Goal: Information Seeking & Learning: Learn about a topic

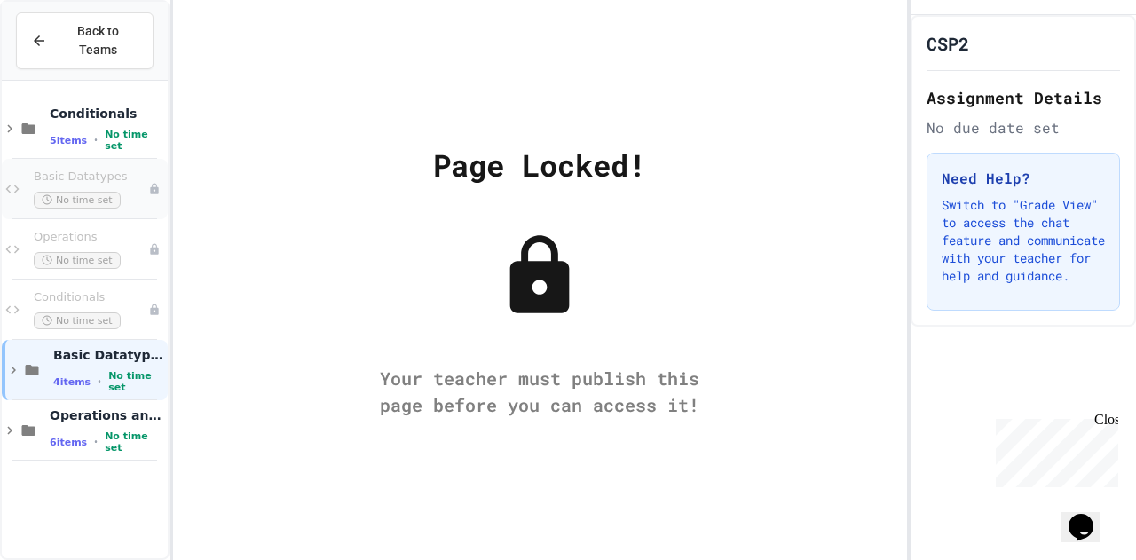
click at [82, 170] on div "Basic Datatypes No time set" at bounding box center [91, 189] width 114 height 39
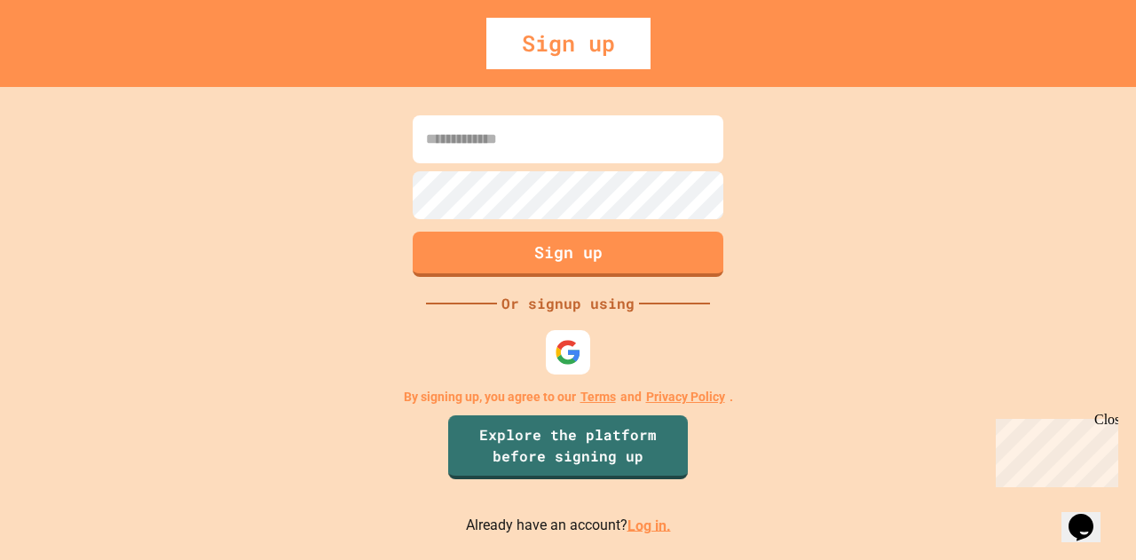
click at [636, 521] on link "Log in." at bounding box center [648, 525] width 43 height 17
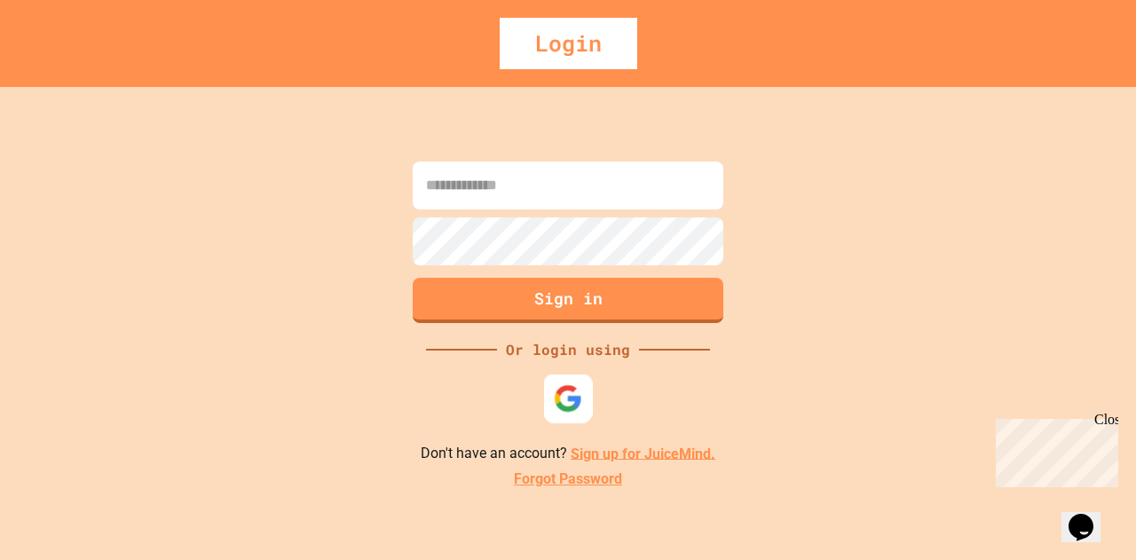
click at [564, 414] on div at bounding box center [568, 398] width 49 height 49
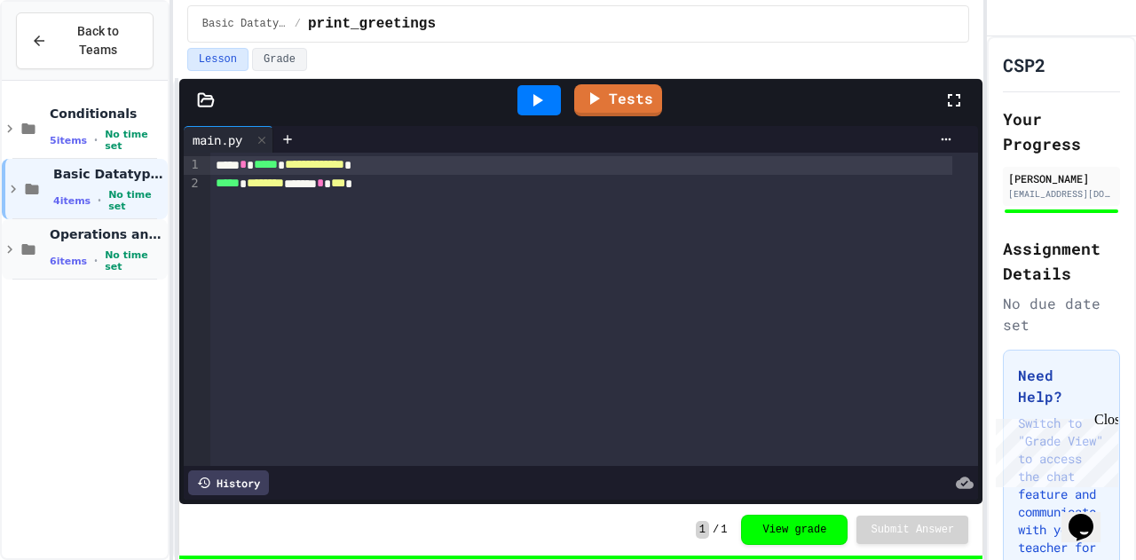
click at [47, 222] on div "Operations and Variables 6 items • No time set" at bounding box center [85, 249] width 166 height 60
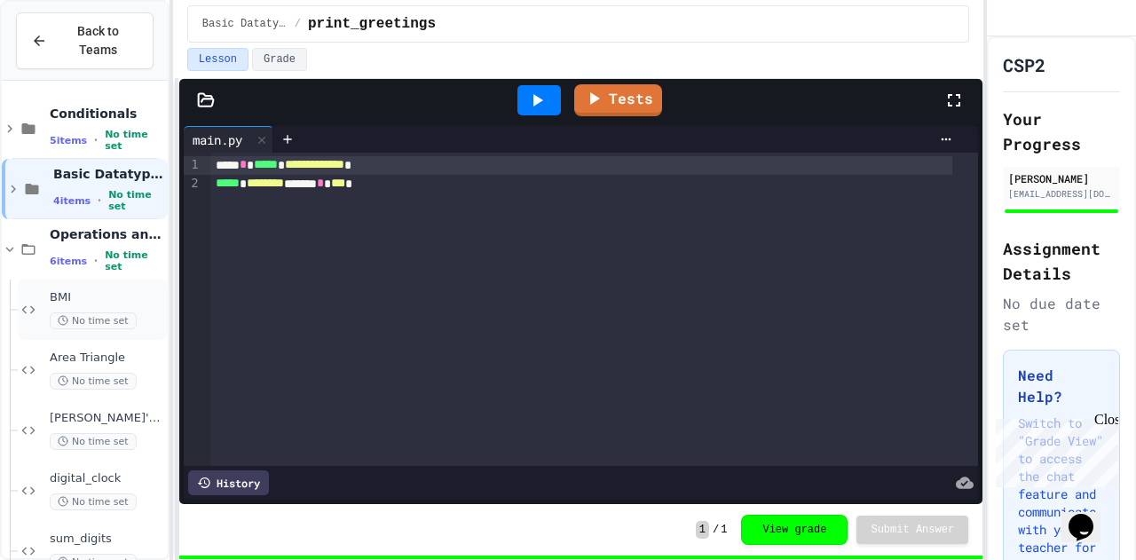
scroll to position [83, 0]
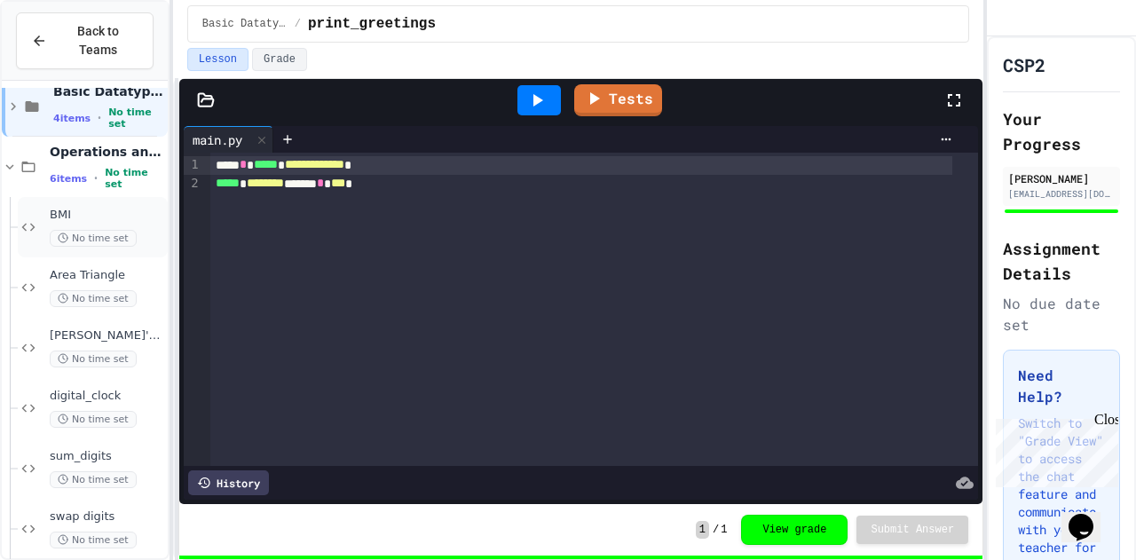
click at [87, 235] on div "BMI No time set" at bounding box center [93, 227] width 150 height 60
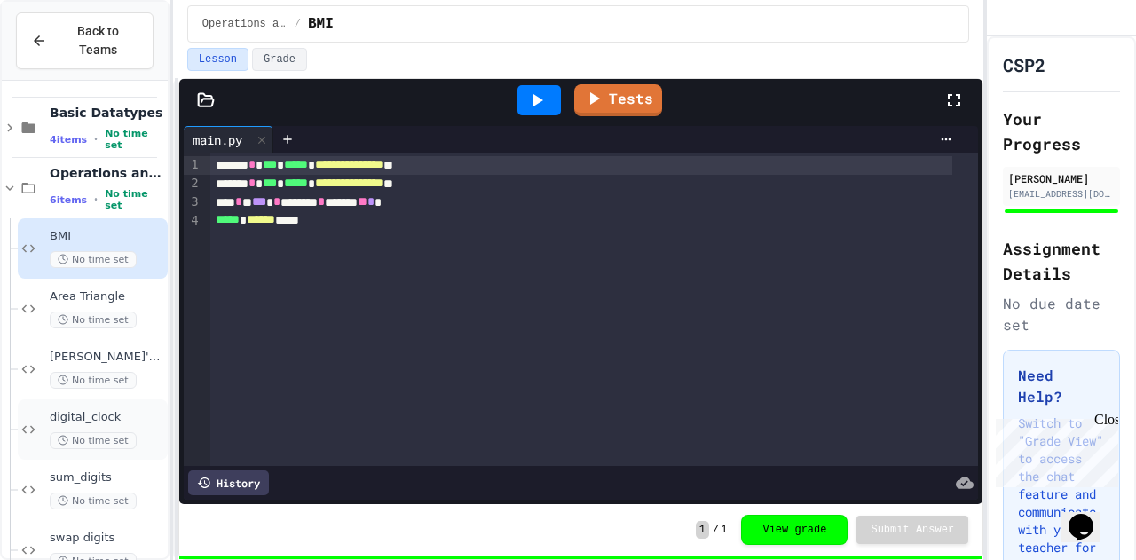
scroll to position [83, 0]
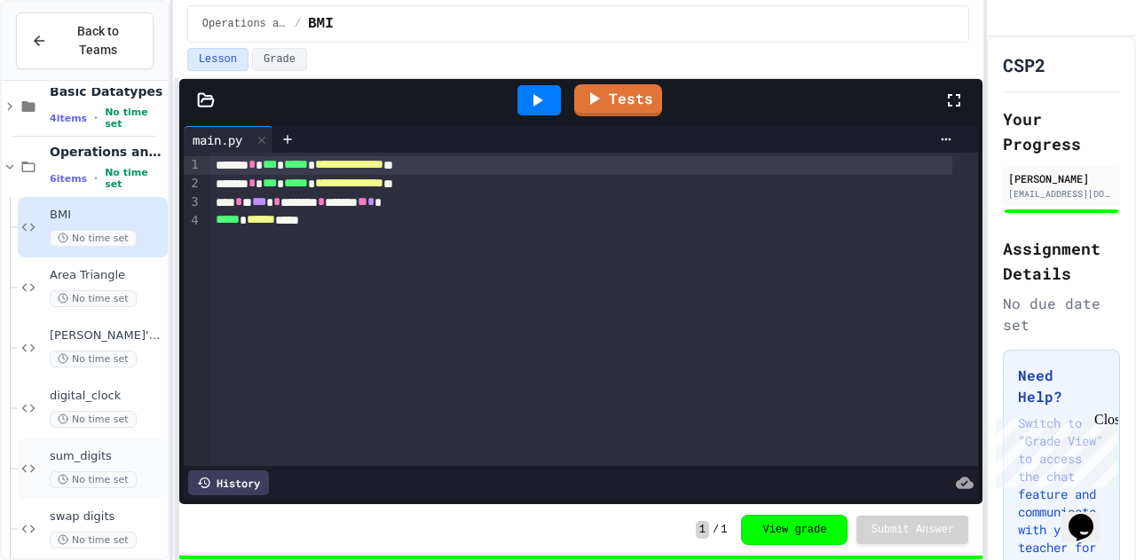
click at [124, 449] on span "sum_digits" at bounding box center [107, 456] width 114 height 15
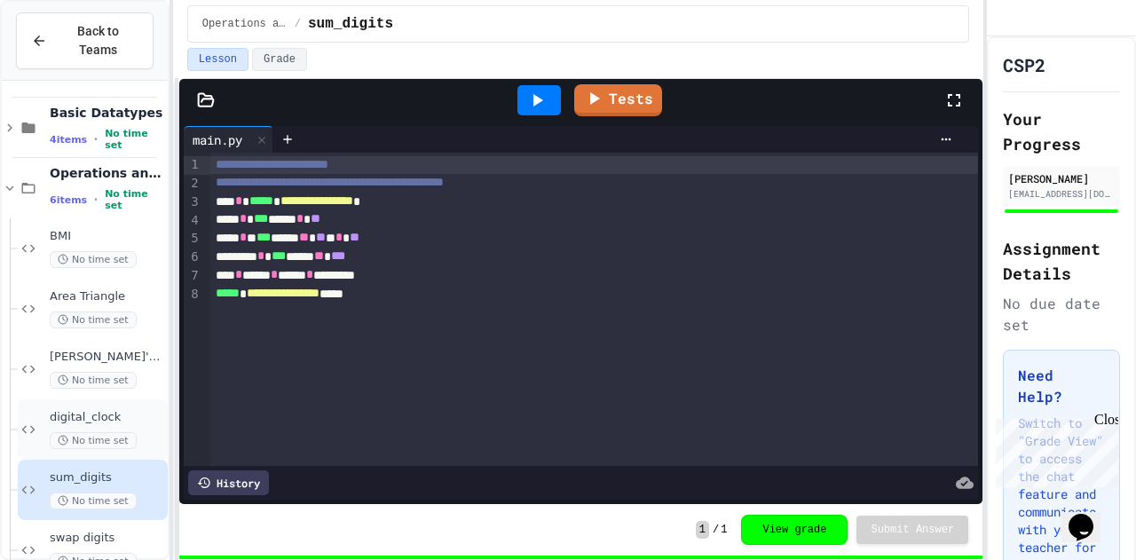
scroll to position [83, 0]
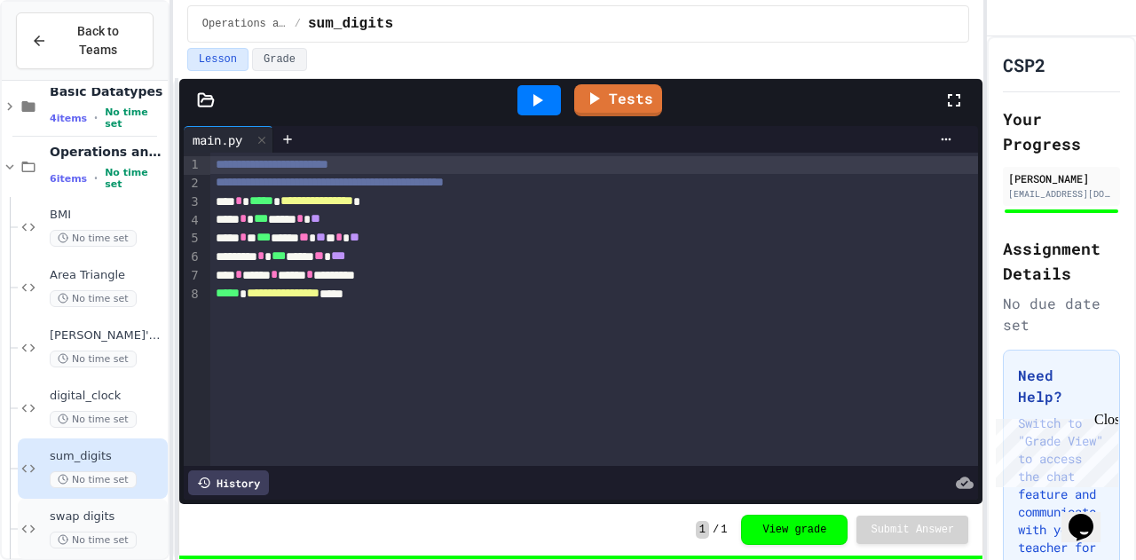
click at [104, 509] on span "swap digits" at bounding box center [107, 516] width 114 height 15
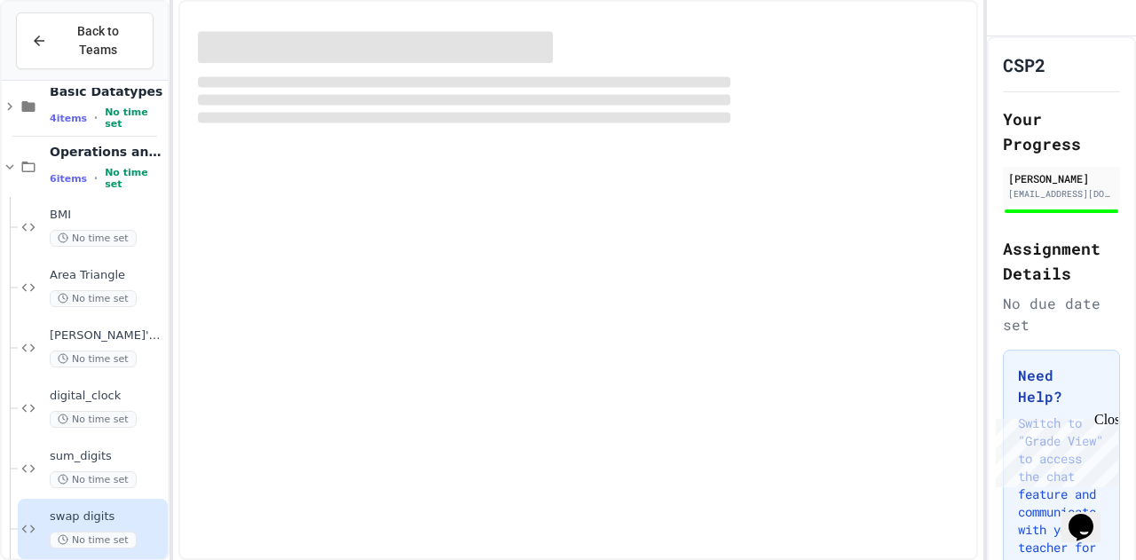
scroll to position [61, 0]
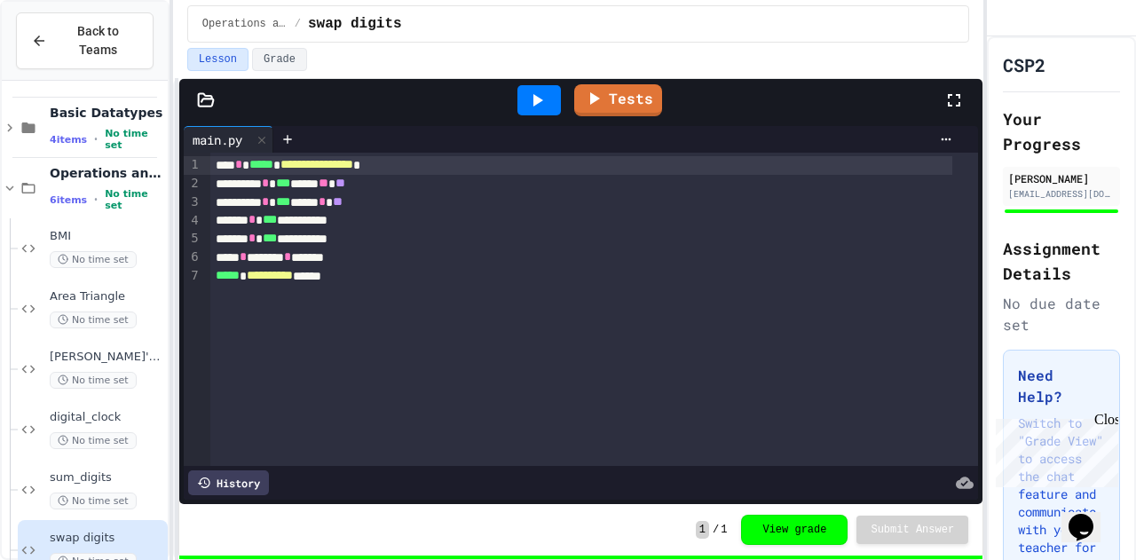
click at [209, 97] on icon at bounding box center [206, 100] width 18 height 18
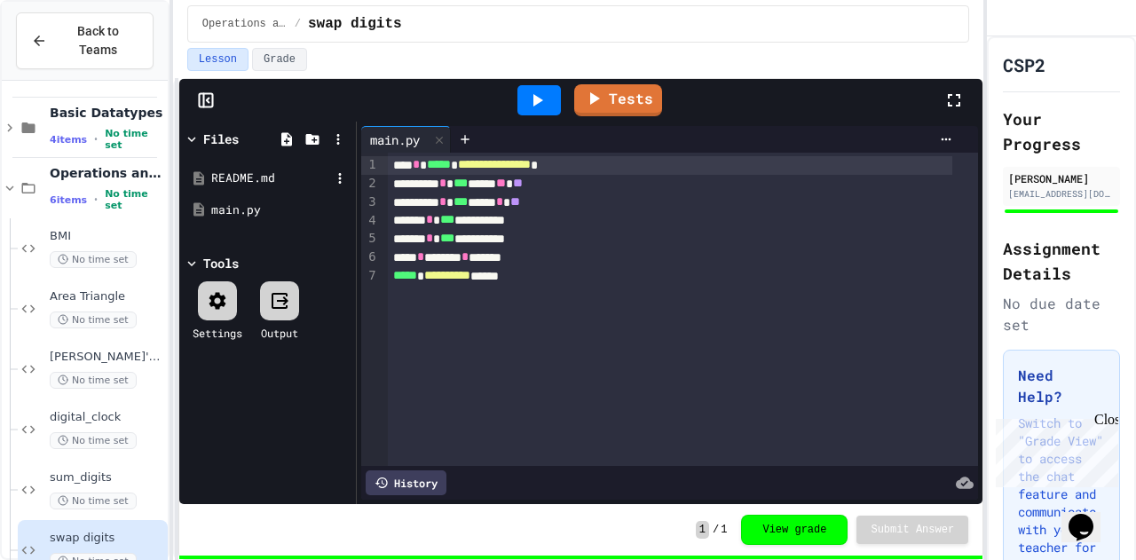
click at [255, 174] on div "README.md" at bounding box center [270, 179] width 119 height 18
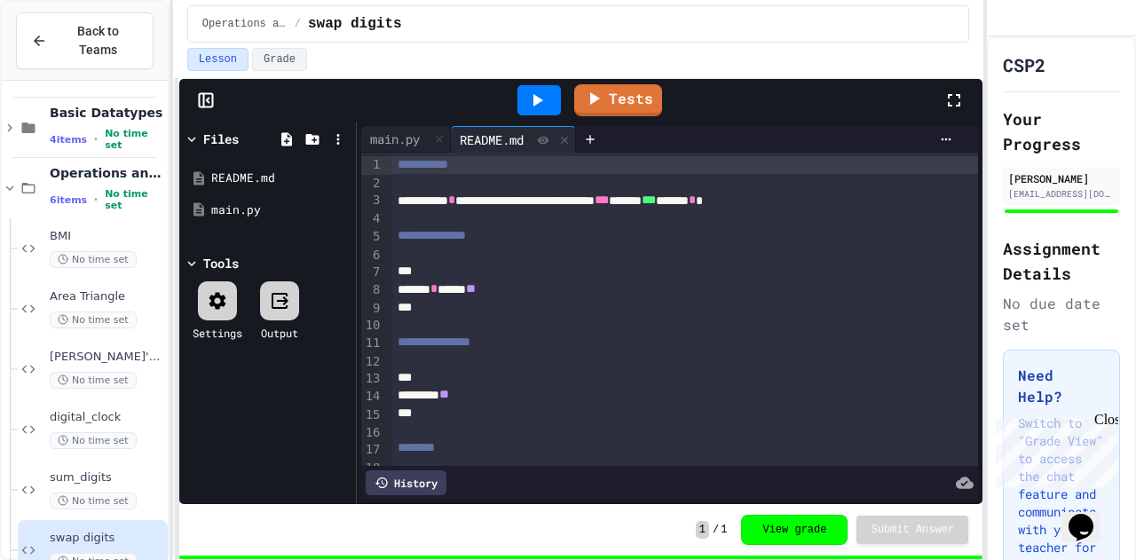
click at [401, 166] on span "**********" at bounding box center [423, 164] width 51 height 12
click at [402, 143] on div "main.py" at bounding box center [394, 139] width 67 height 19
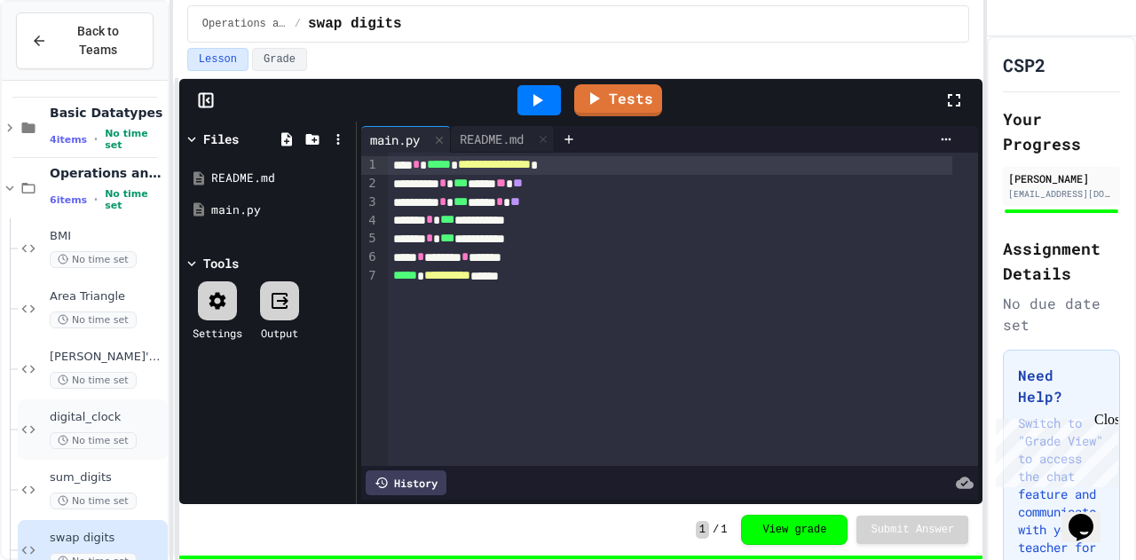
click at [120, 410] on span "digital_clock" at bounding box center [107, 417] width 114 height 15
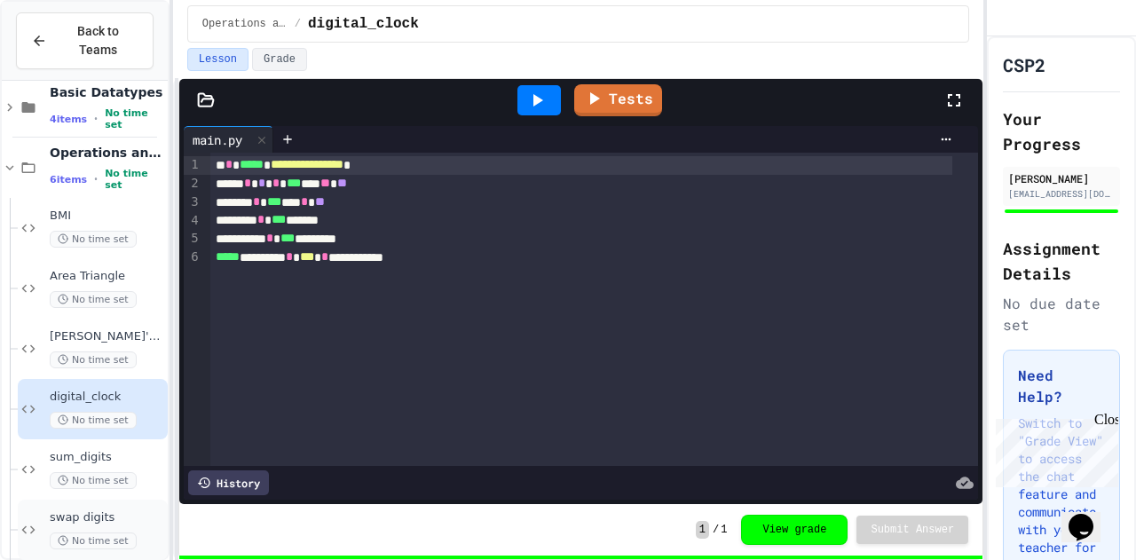
click at [106, 500] on div "swap digits No time set" at bounding box center [93, 530] width 150 height 60
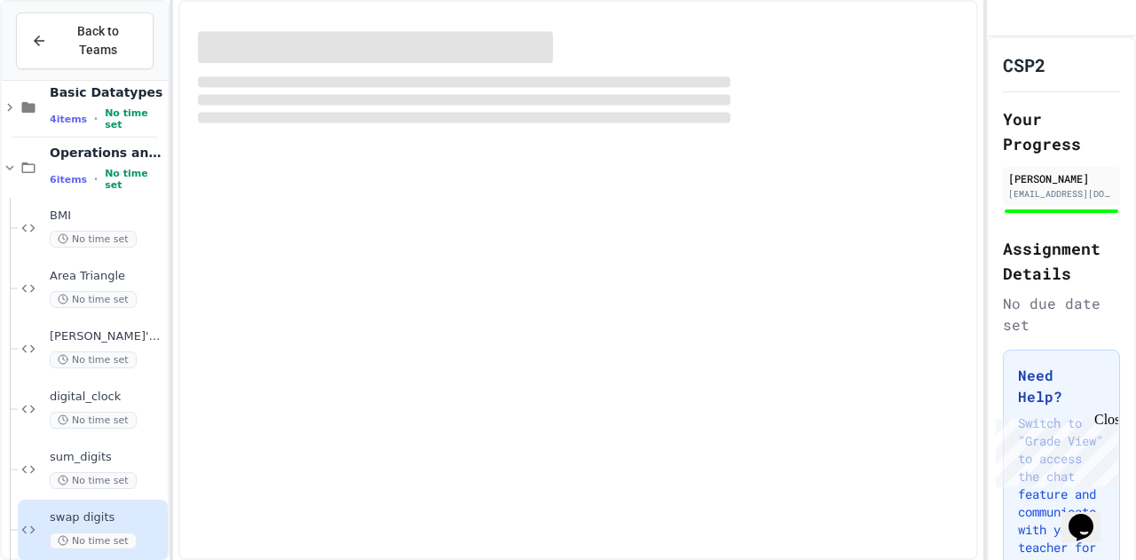
scroll to position [61, 0]
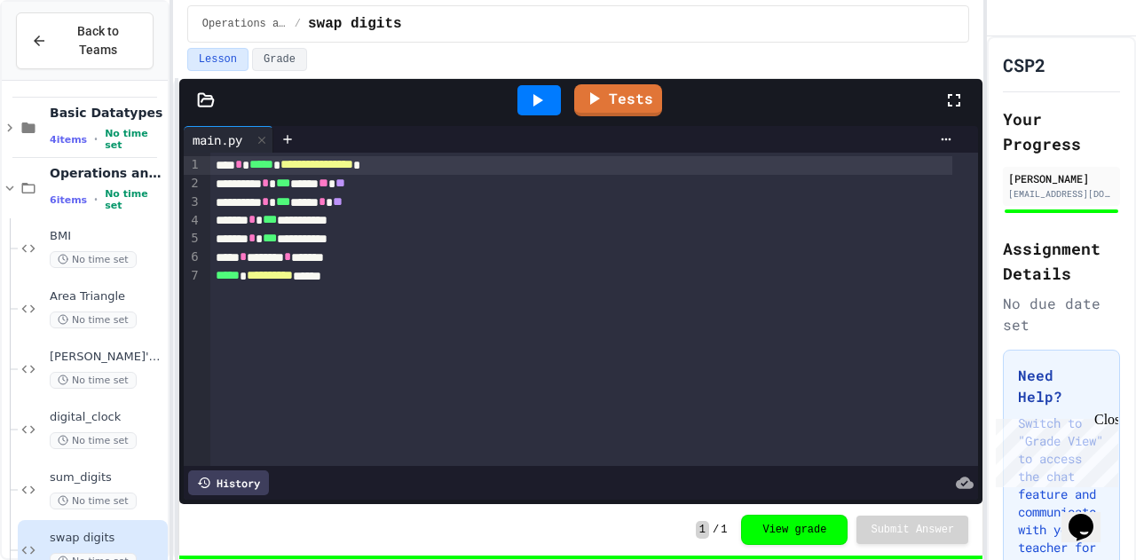
click at [536, 99] on icon at bounding box center [538, 100] width 10 height 12
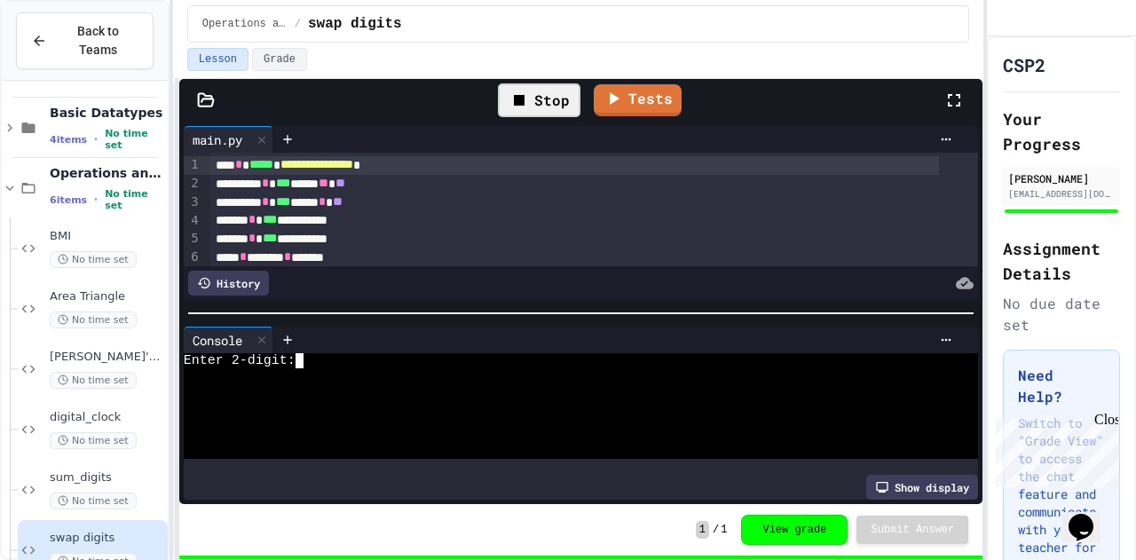
click at [297, 353] on textarea "Terminal input" at bounding box center [300, 360] width 8 height 15
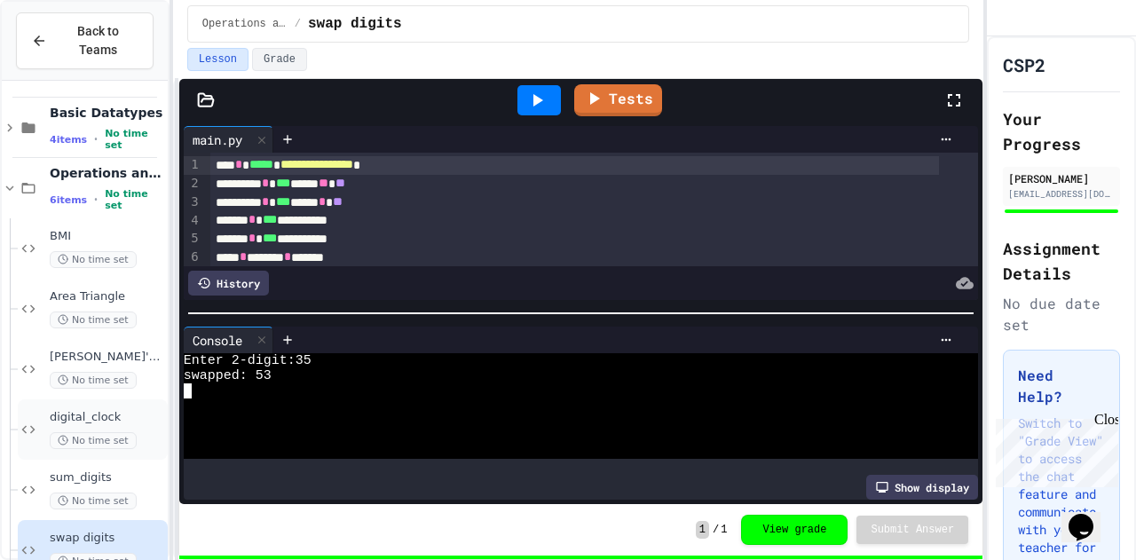
click at [106, 399] on div "digital_clock No time set" at bounding box center [93, 429] width 150 height 60
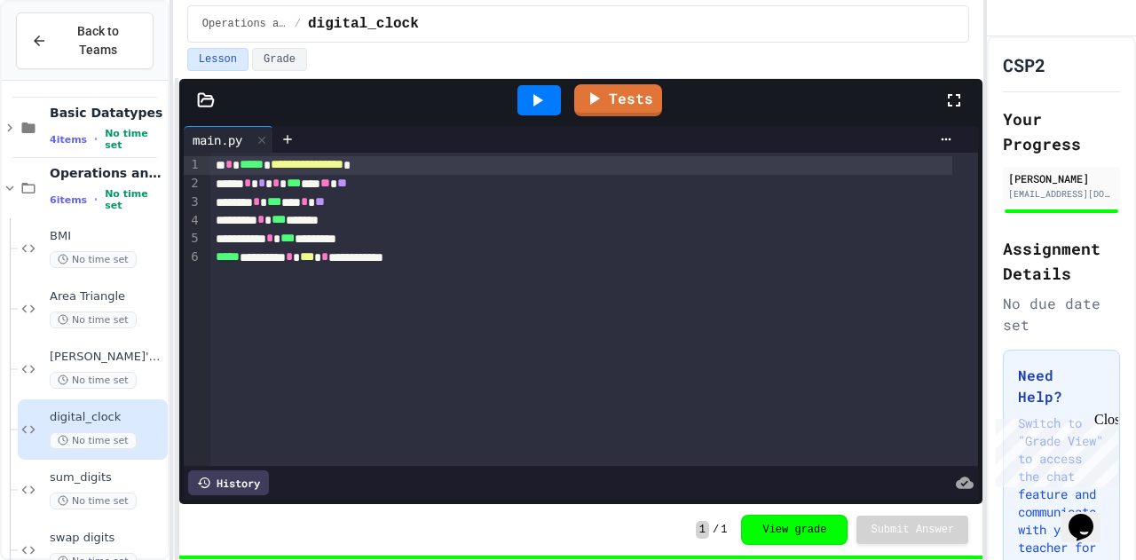
click at [532, 111] on div at bounding box center [538, 100] width 43 height 30
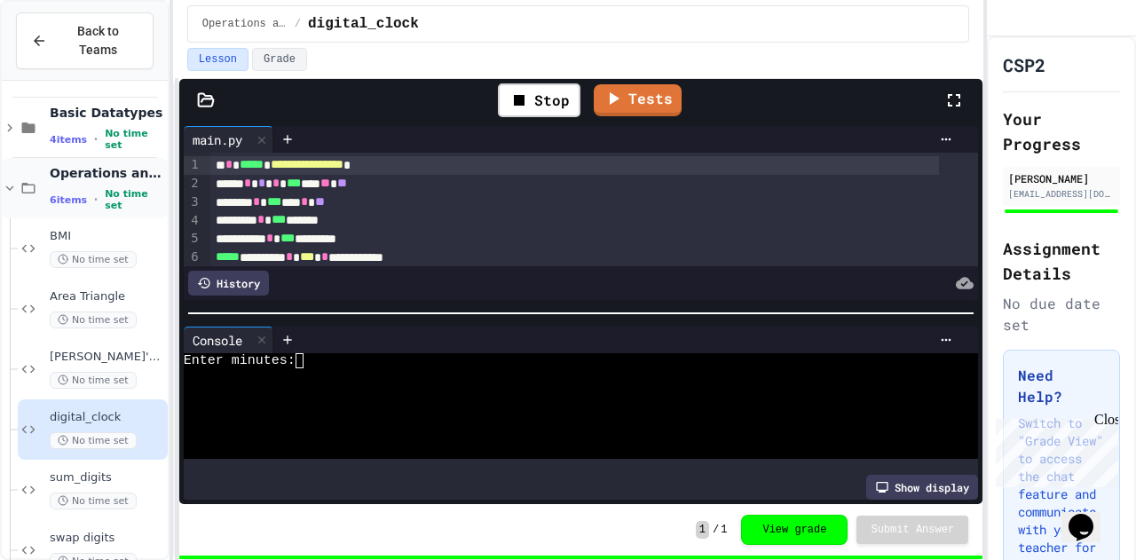
click at [26, 183] on icon at bounding box center [28, 188] width 13 height 11
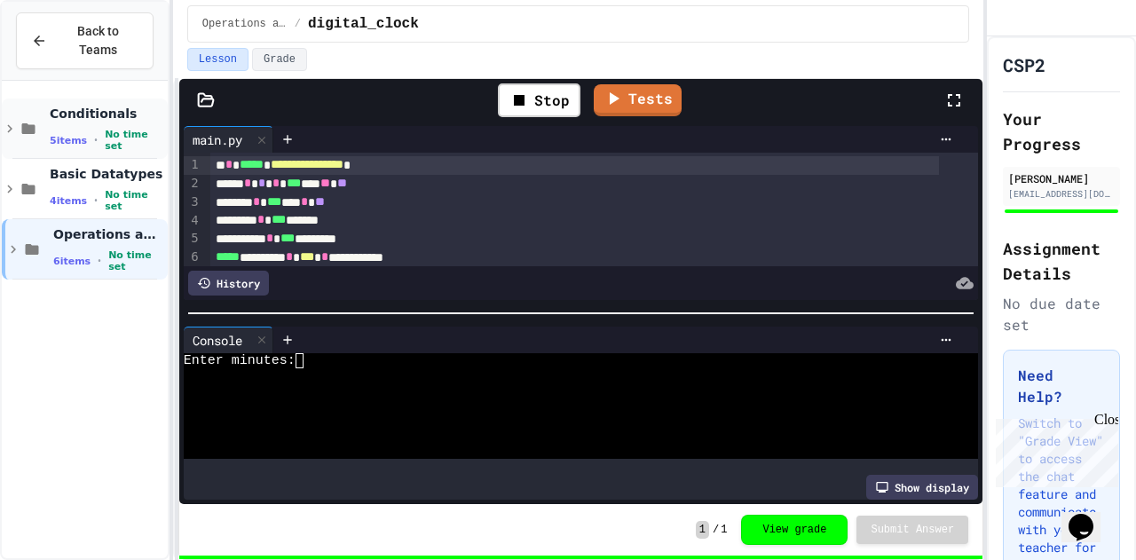
click at [26, 126] on div "Conditionals 5 items • No time set" at bounding box center [85, 129] width 166 height 60
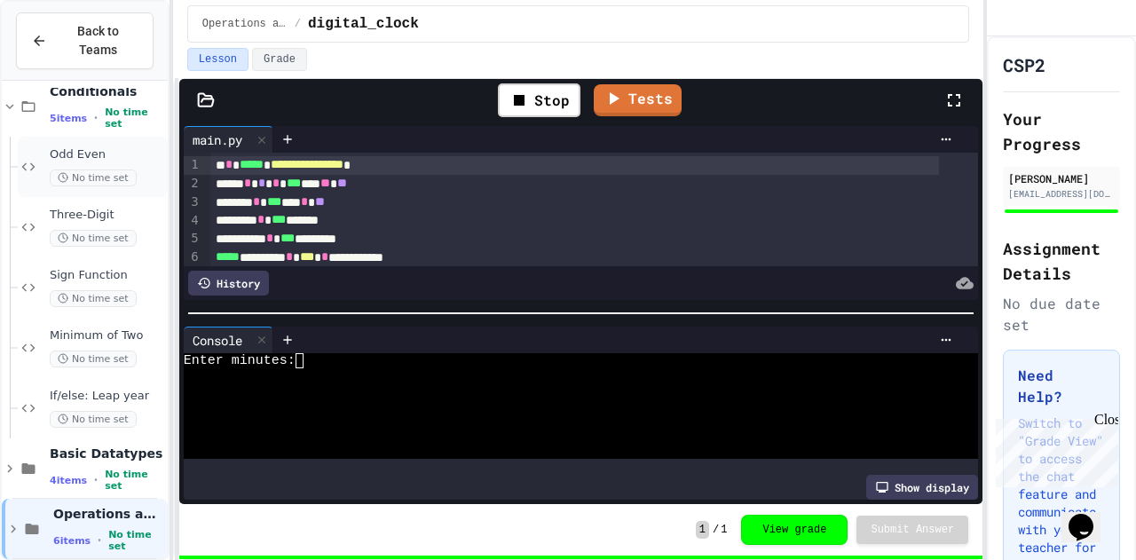
scroll to position [21, 0]
click at [131, 390] on span "If/else: Leap year" at bounding box center [107, 397] width 114 height 15
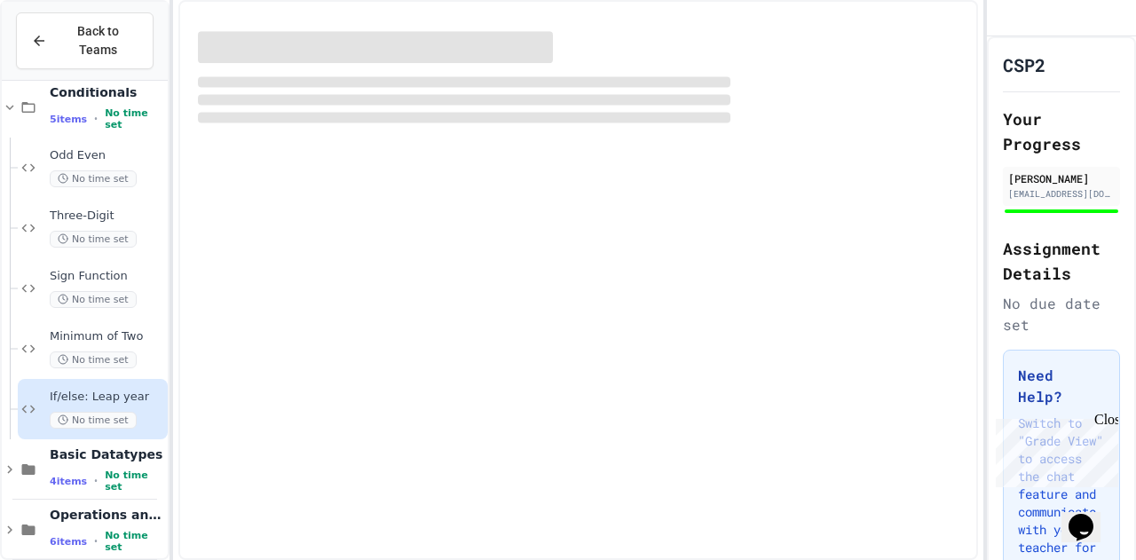
scroll to position [1, 0]
